Goal: Connect with others: Connect with other users

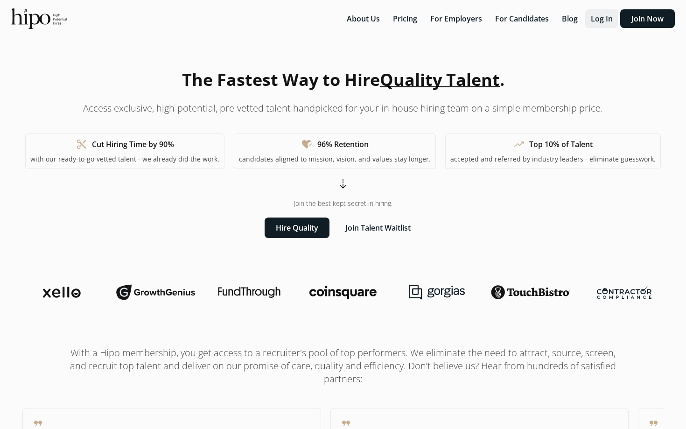
click at [593, 7] on div "About Us Pricing For Employers For Candidates Blog Log In Join Now menu" at bounding box center [343, 18] width 686 height 37
click at [604, 14] on button "Log In" at bounding box center [601, 18] width 33 height 19
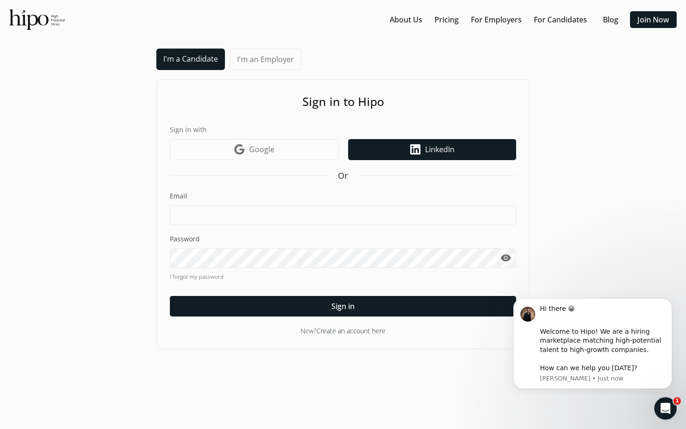
click at [440, 153] on span "LinkedIn" at bounding box center [439, 149] width 29 height 11
click at [361, 154] on link "LinkedIn icon LinkedIn" at bounding box center [432, 149] width 168 height 21
click at [384, 155] on link "LinkedIn icon LinkedIn" at bounding box center [432, 149] width 168 height 21
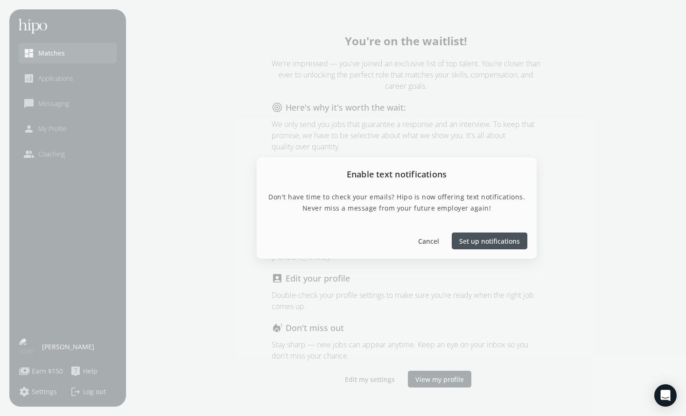
click at [421, 238] on span "Cancel" at bounding box center [428, 241] width 21 height 10
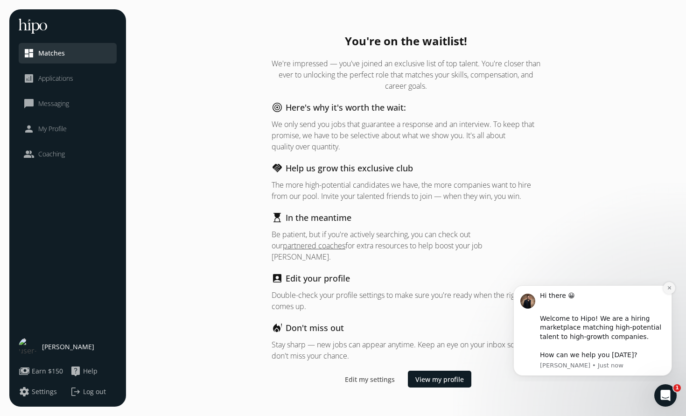
click at [670, 290] on icon "Dismiss notification" at bounding box center [669, 287] width 5 height 5
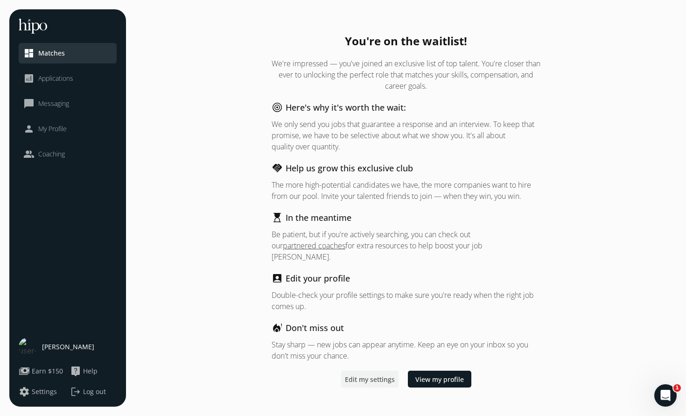
click at [370, 374] on span "Edit my settings" at bounding box center [370, 379] width 50 height 10
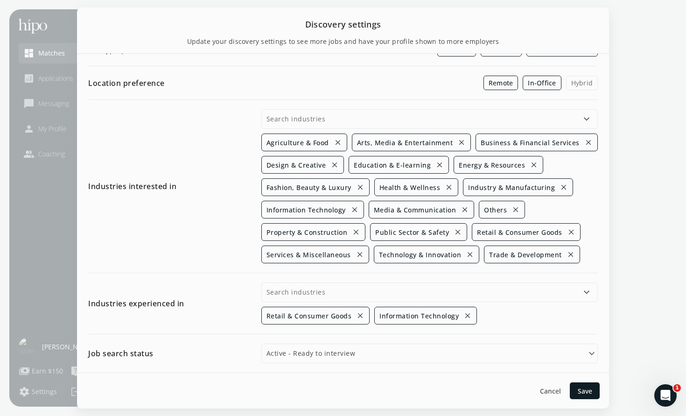
scroll to position [296, 0]
drag, startPoint x: 643, startPoint y: 274, endPoint x: 333, endPoint y: 408, distance: 337.3
click at [338, 412] on div at bounding box center [343, 208] width 686 height 416
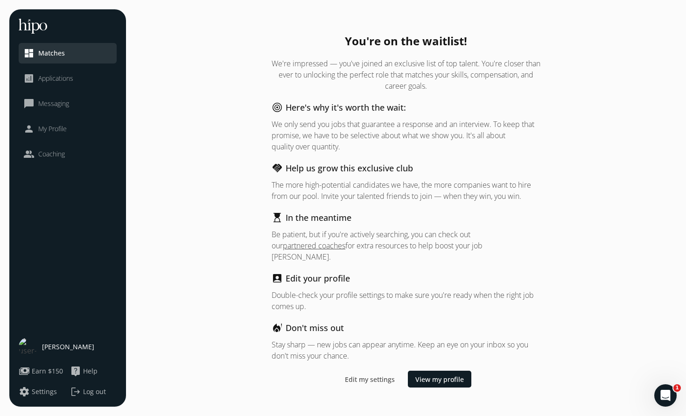
click at [68, 130] on link "person My Profile" at bounding box center [67, 128] width 89 height 11
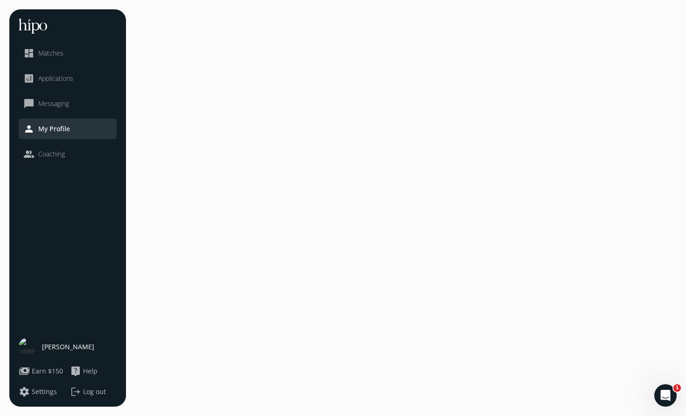
click at [72, 104] on link "chat_bubble_outline Messaging" at bounding box center [67, 103] width 89 height 11
